Goal: Task Accomplishment & Management: Use online tool/utility

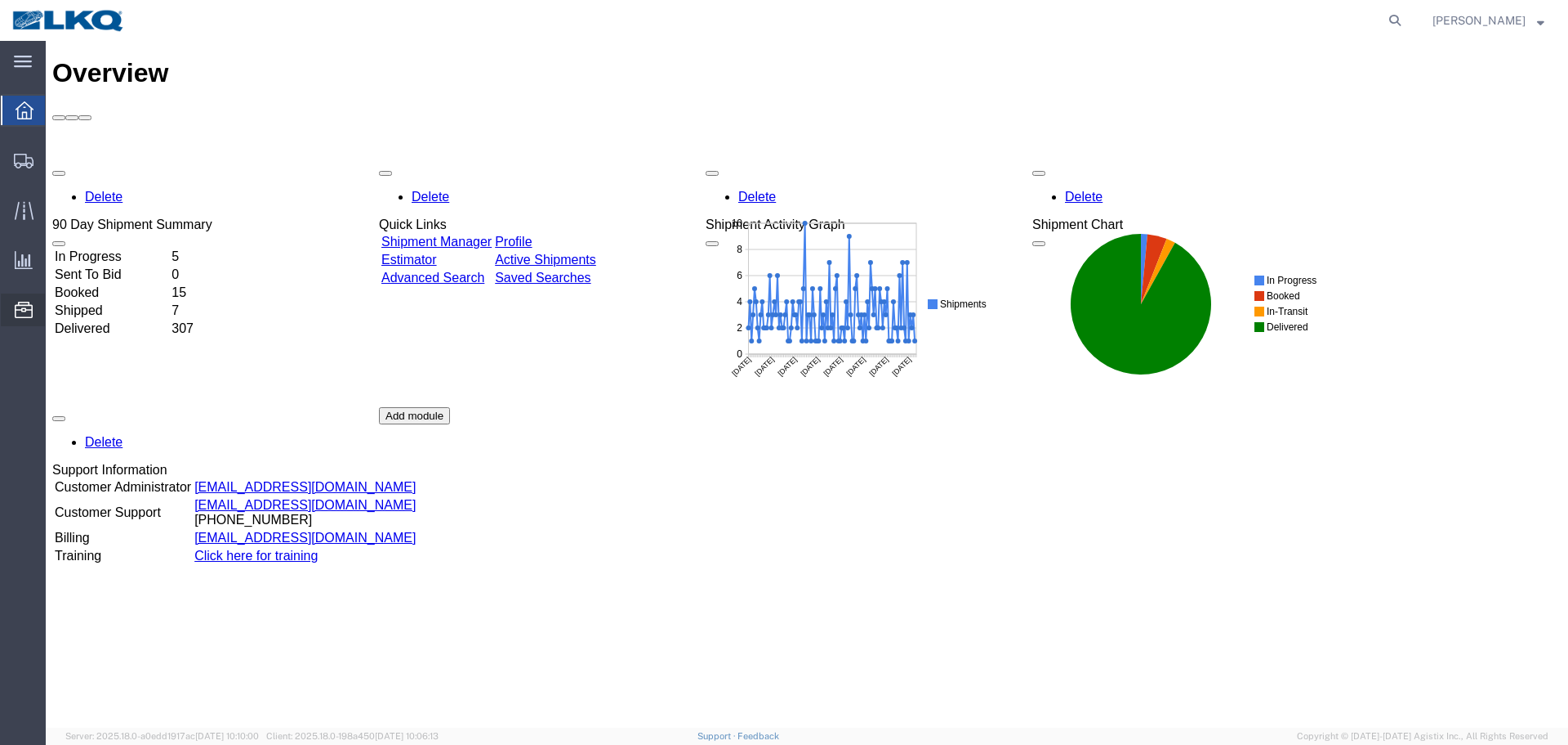
click at [0, 0] on span "Location Appointment" at bounding box center [0, 0] width 0 height 0
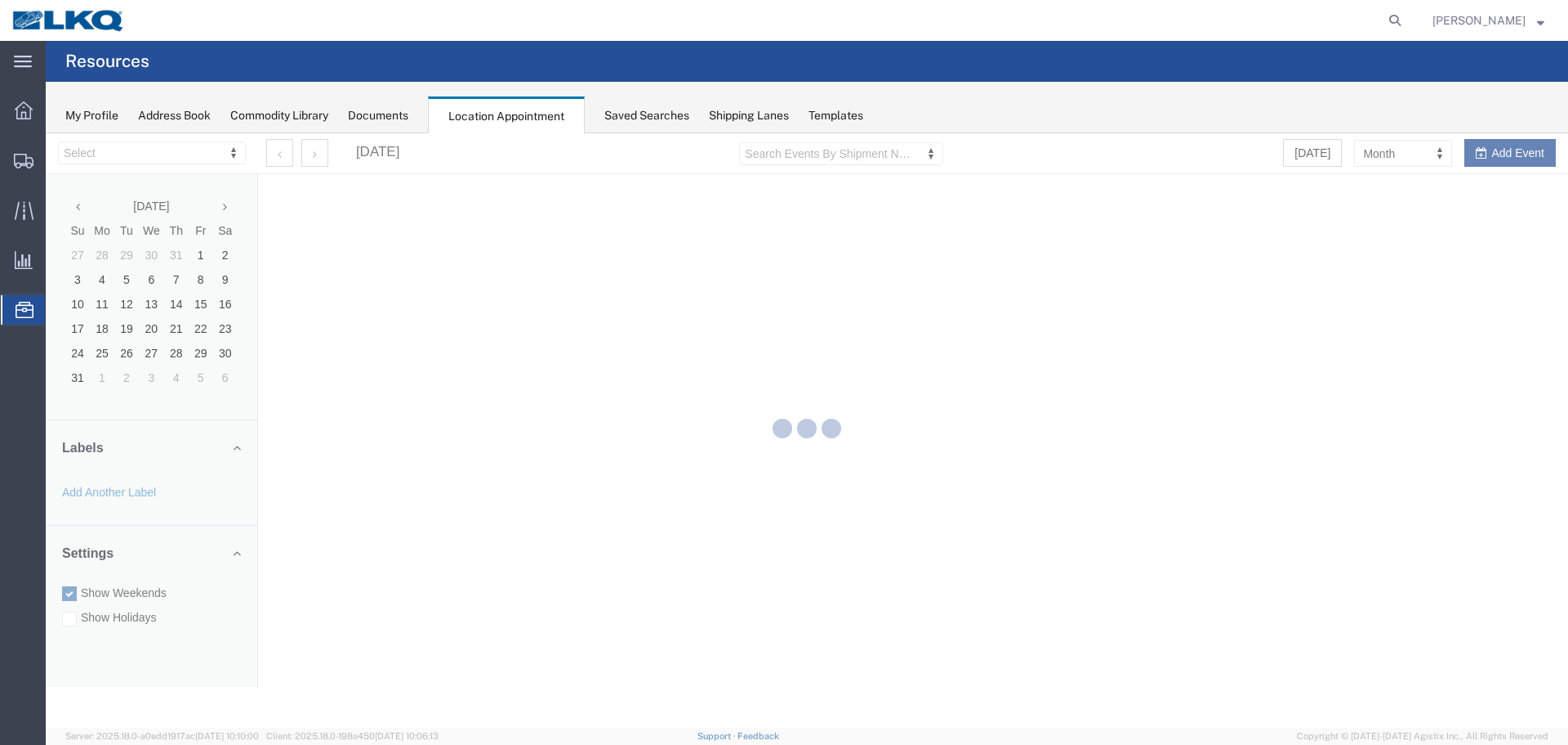
select select "28018"
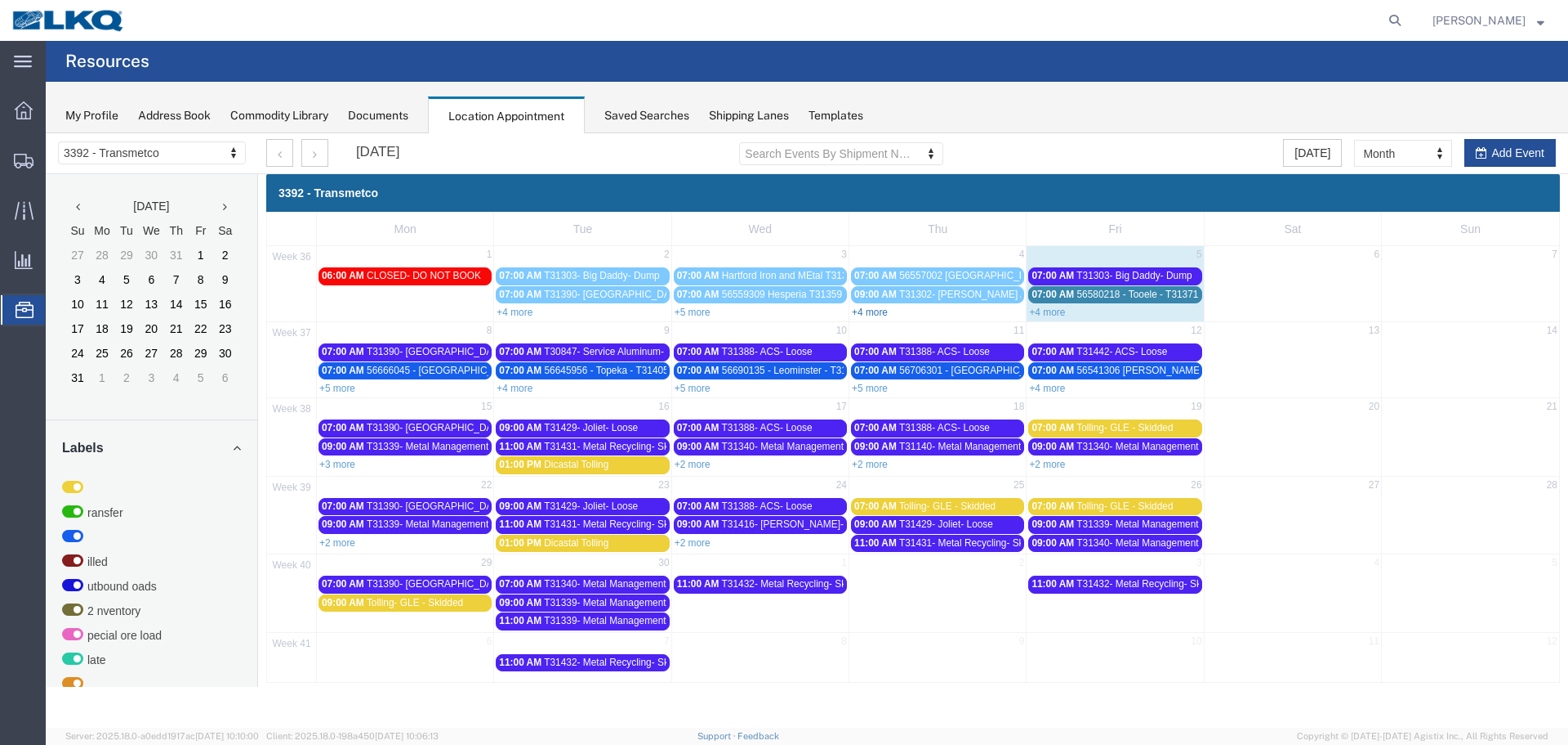
click at [873, 310] on link "+4 more" at bounding box center [870, 311] width 36 height 11
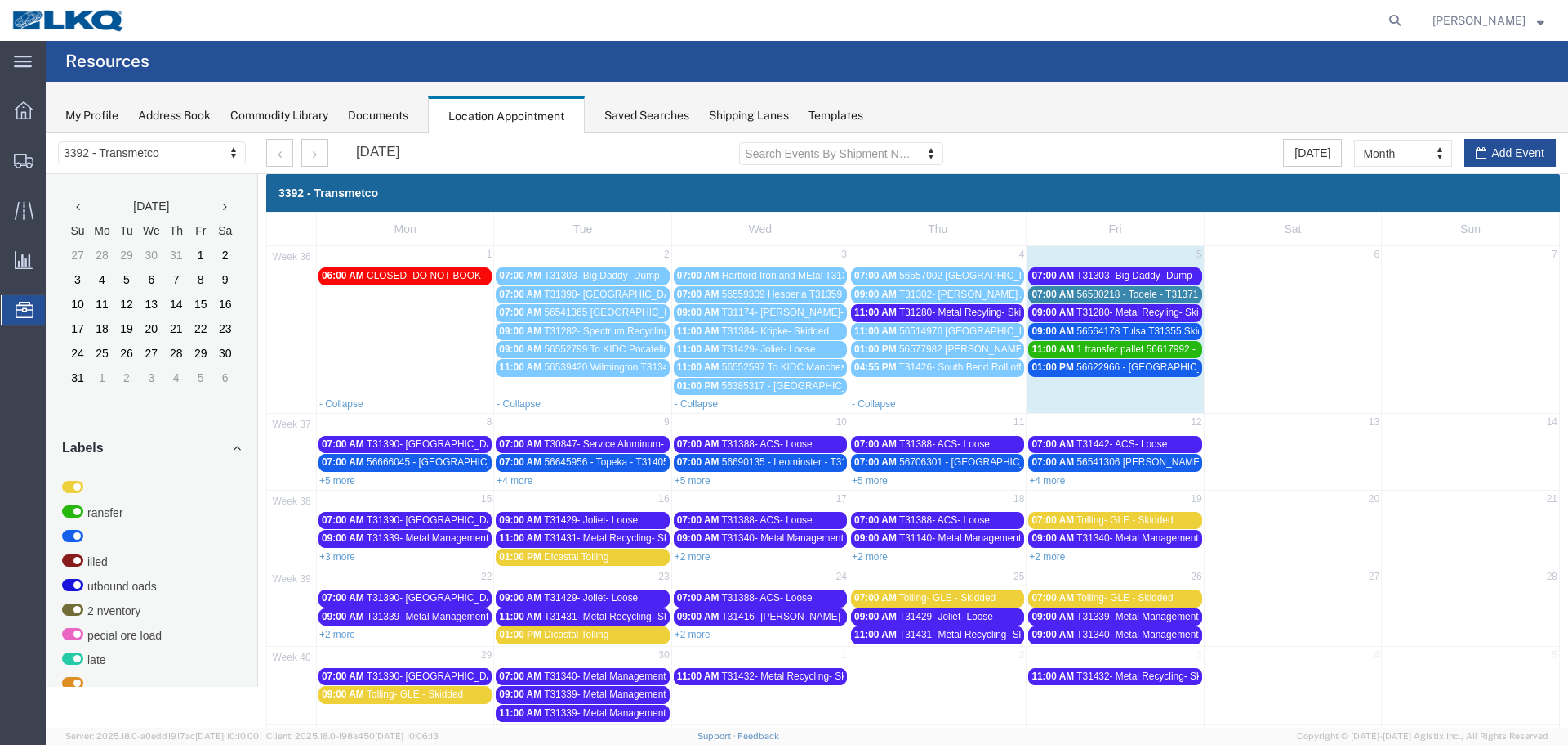
click at [1069, 272] on div "07:00 AM T31303- Big Daddy- Dump" at bounding box center [1115, 276] width 167 height 12
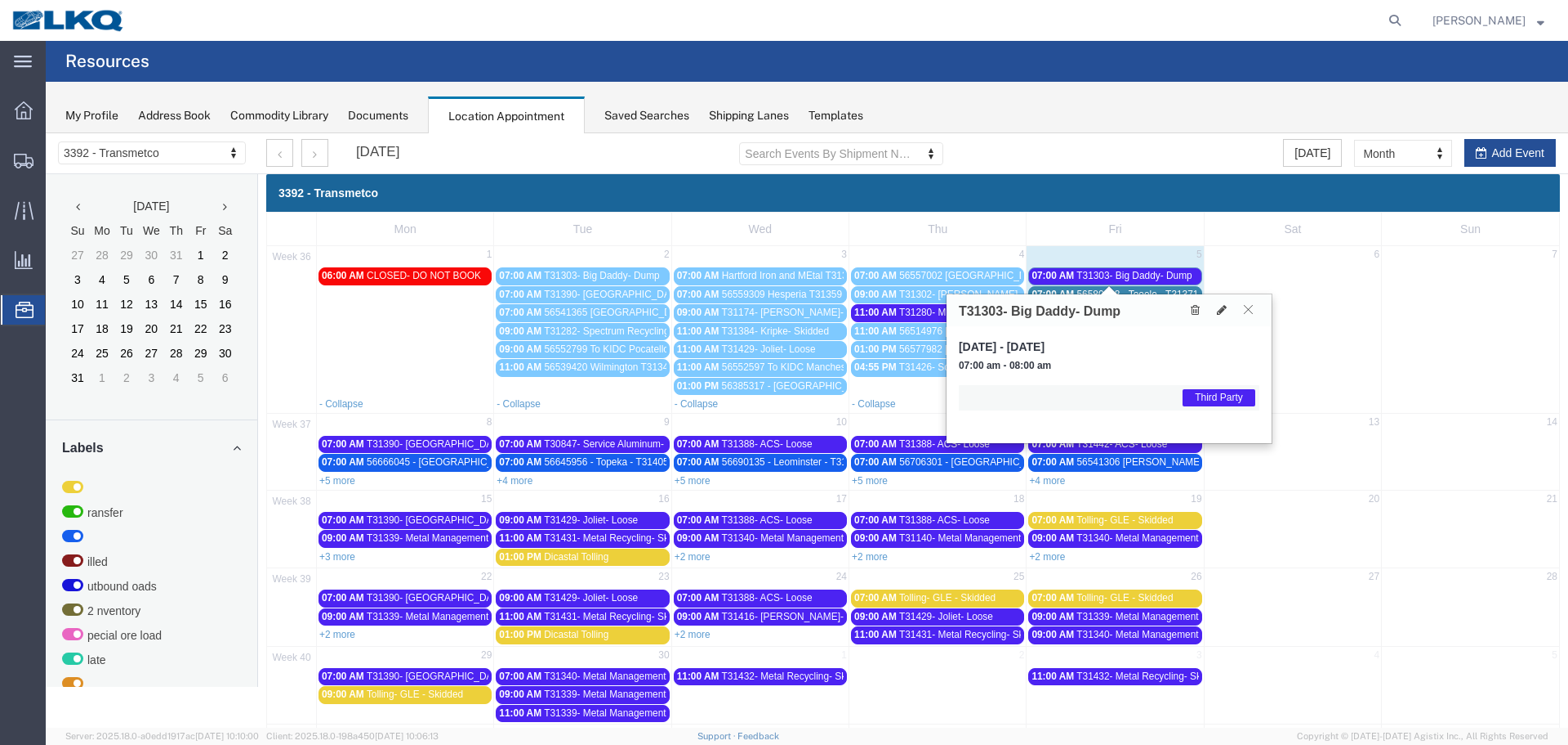
click at [1247, 308] on icon at bounding box center [1248, 309] width 9 height 10
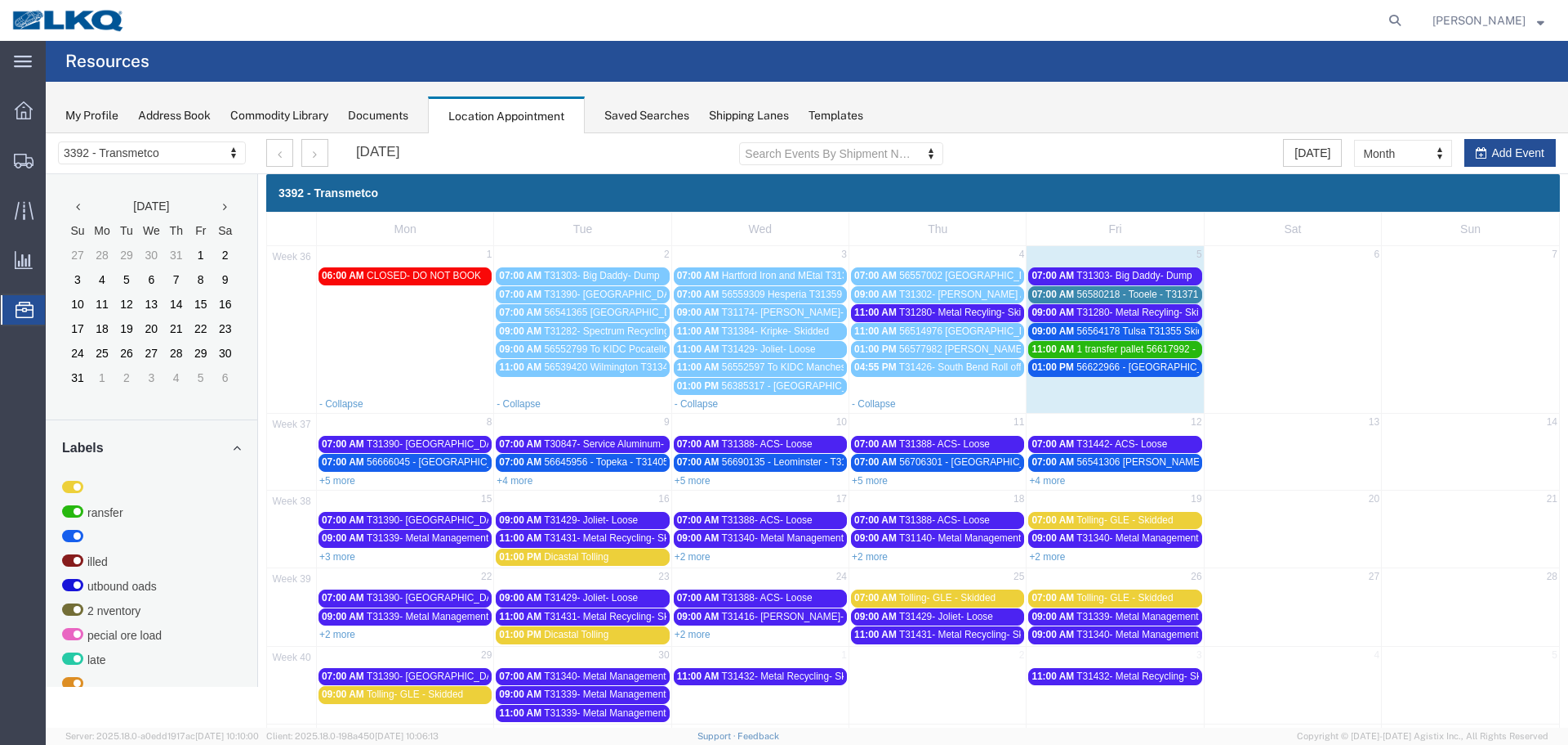
click at [1146, 311] on span "T31280- Metal Recyling- Skidded" at bounding box center [1149, 311] width 144 height 11
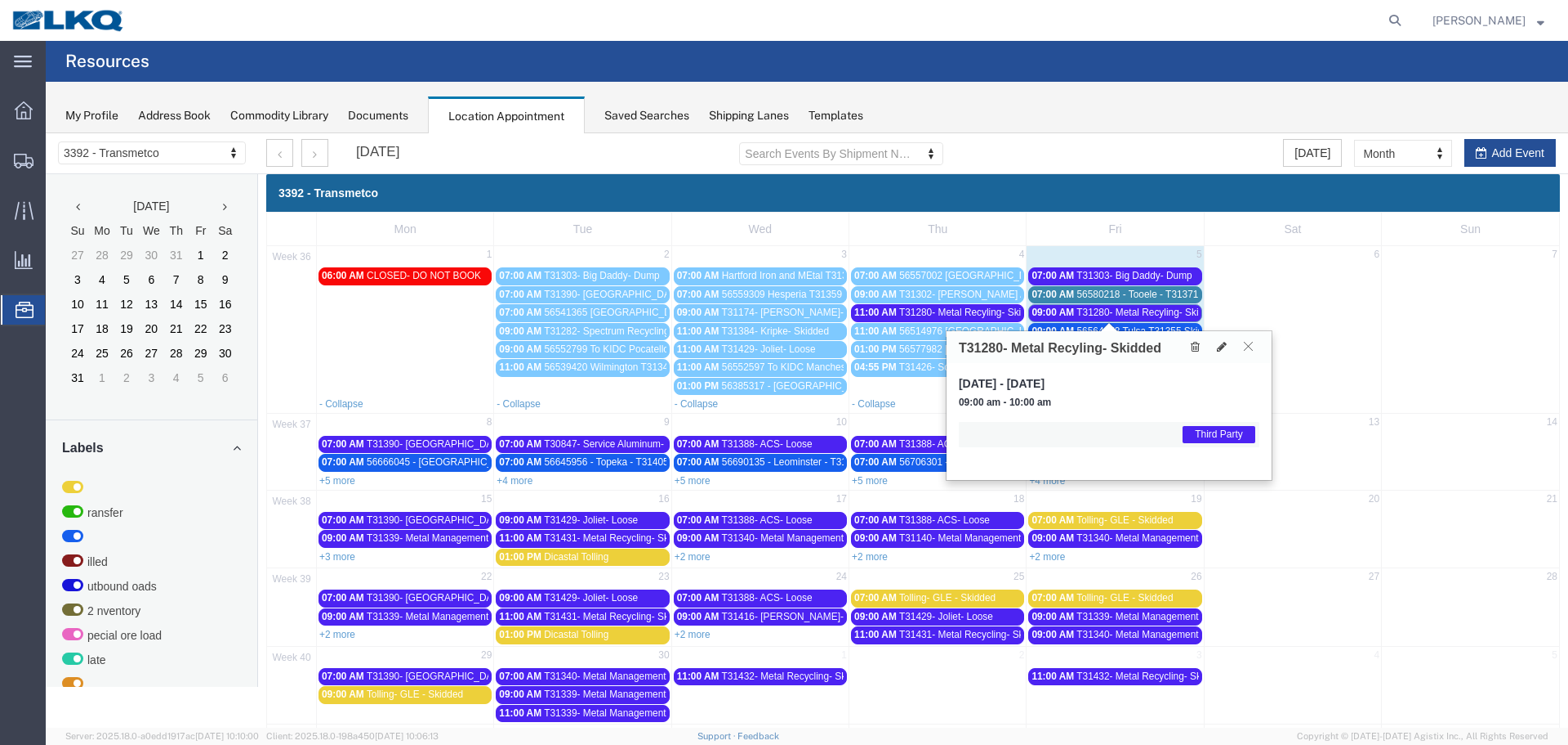
click at [1249, 350] on icon at bounding box center [1248, 346] width 9 height 10
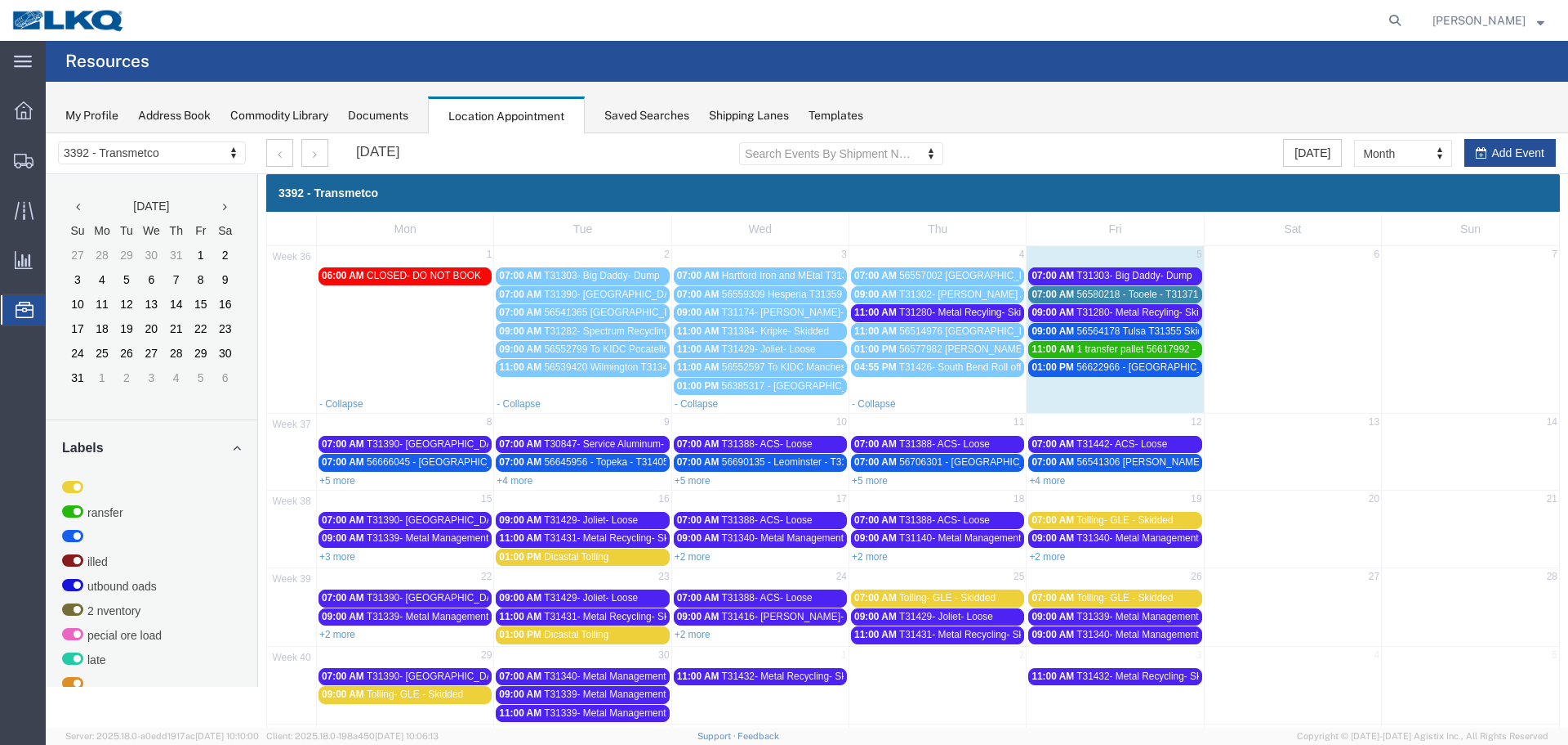
click at [1090, 276] on span "T31303- Big Daddy- Dump" at bounding box center [1135, 275] width 115 height 11
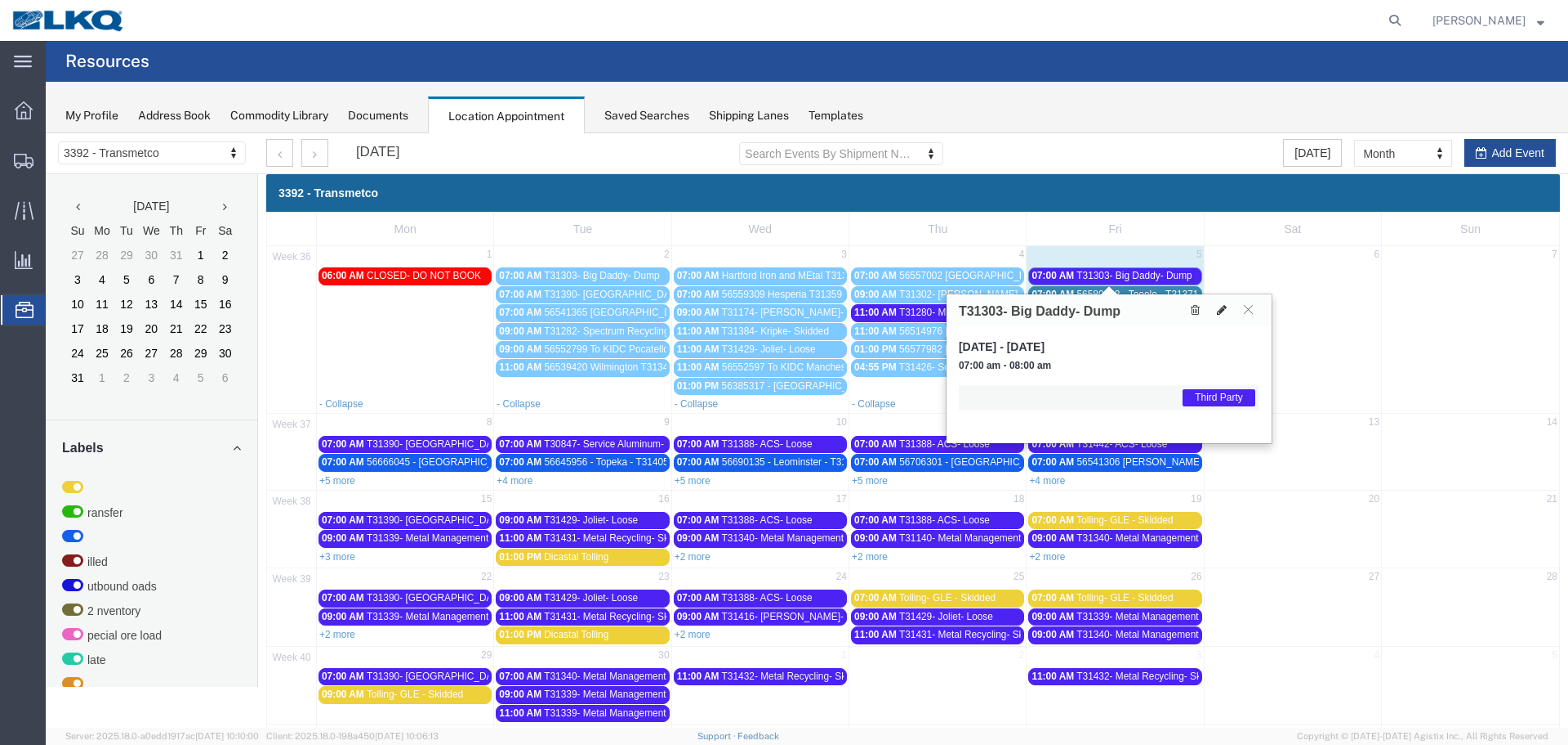
click at [1222, 310] on icon at bounding box center [1222, 309] width 10 height 11
select select "1"
select select "23"
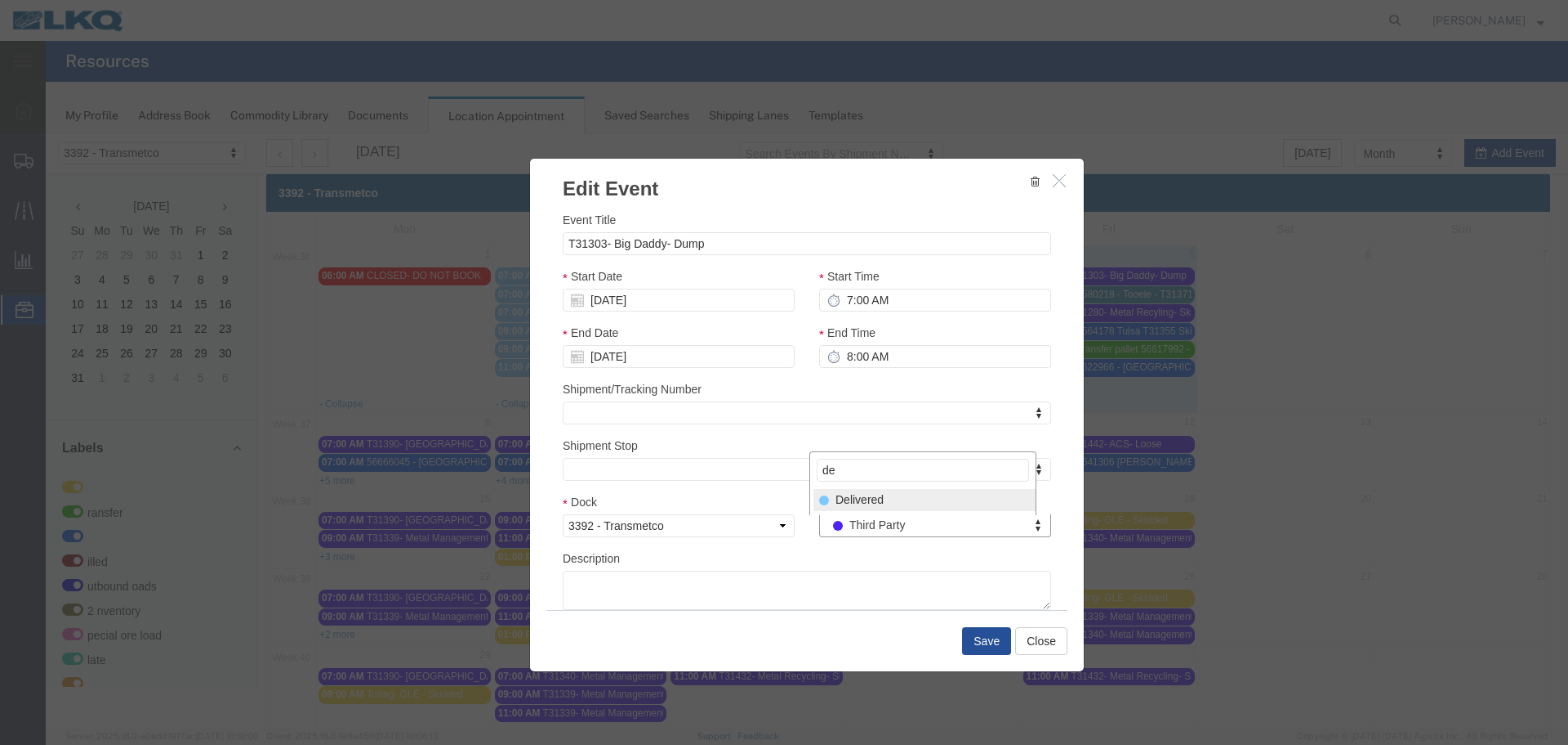
type input "de"
select select "40"
click at [985, 641] on button "Save" at bounding box center [987, 641] width 49 height 28
